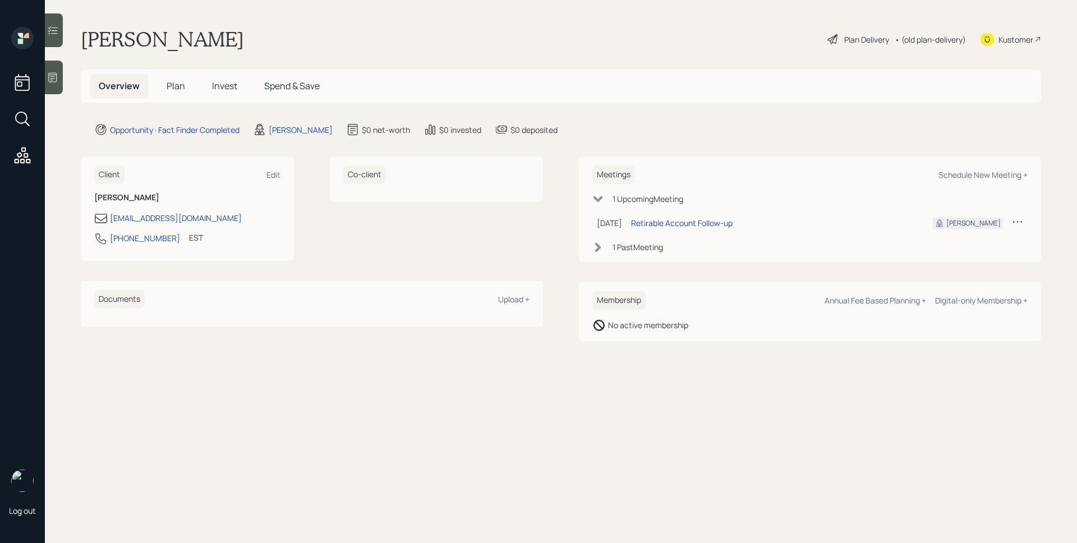
click at [177, 90] on span "Plan" at bounding box center [176, 86] width 19 height 12
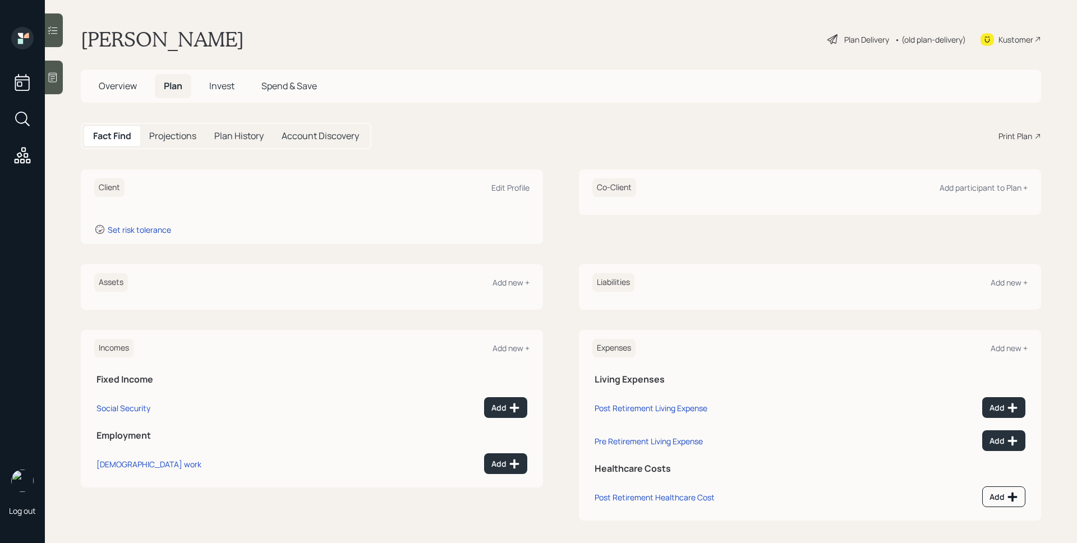
click at [56, 93] on div at bounding box center [54, 78] width 18 height 34
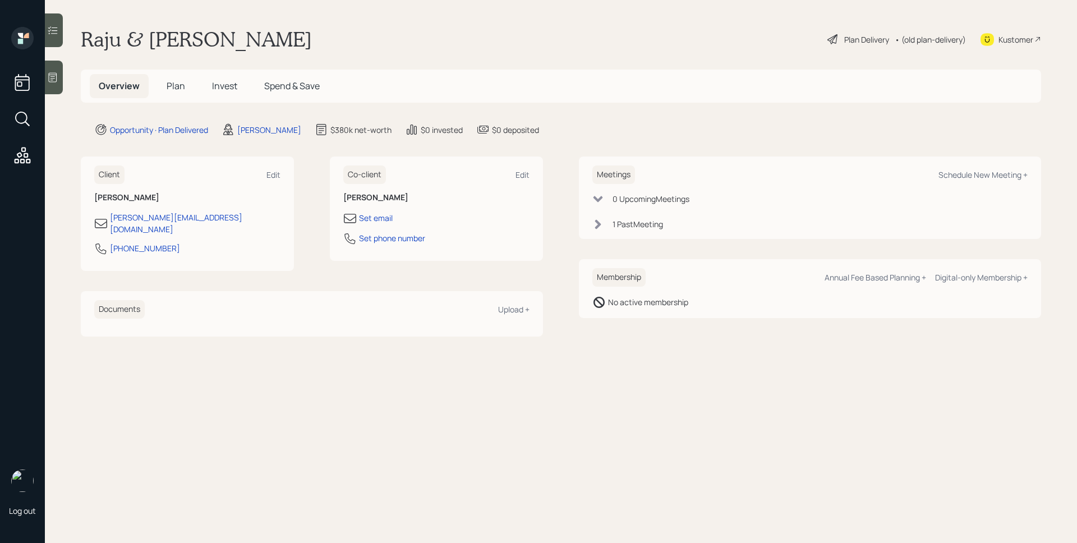
click at [181, 97] on h5 "Plan" at bounding box center [176, 86] width 36 height 24
